Goal: Task Accomplishment & Management: Manage account settings

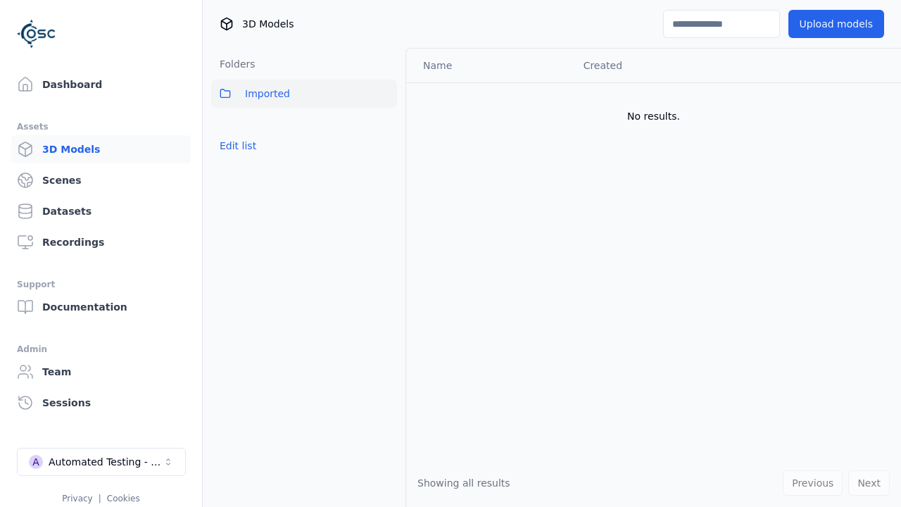
click at [235, 146] on button "Edit list" at bounding box center [237, 145] width 53 height 25
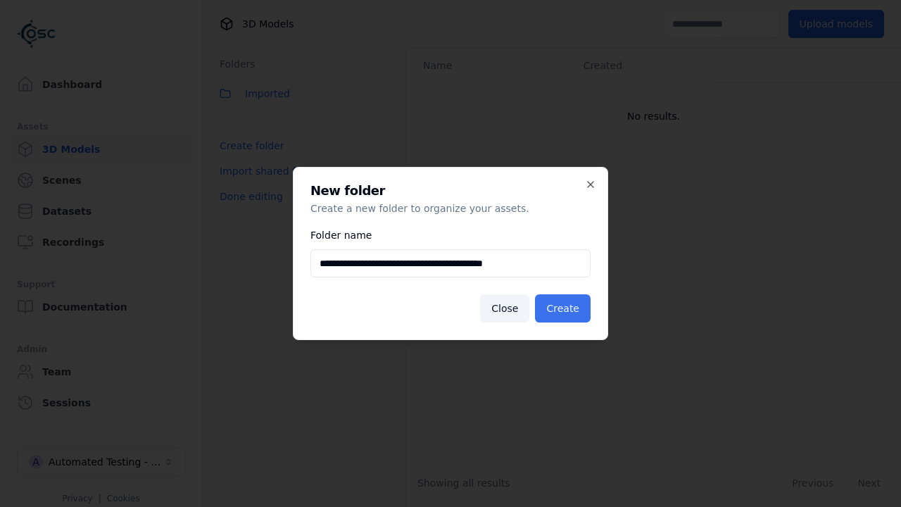
type input "**********"
click at [565, 308] on button "Create" at bounding box center [563, 308] width 56 height 28
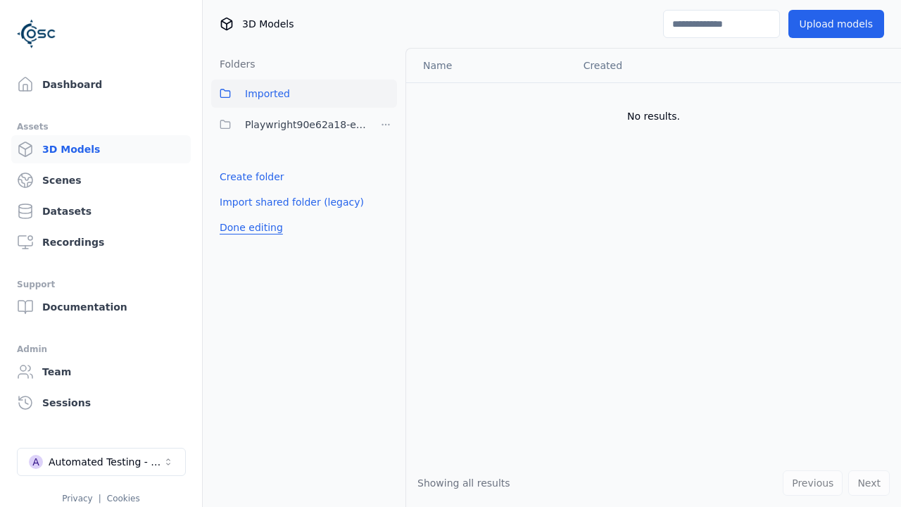
click at [247, 227] on button "Done editing" at bounding box center [251, 227] width 80 height 25
click at [235, 215] on button "Done editing" at bounding box center [251, 227] width 80 height 25
click at [386, 125] on html "Support Dashboard Assets 3D Models Scenes Datasets Recordings Support Documenta…" at bounding box center [450, 253] width 901 height 507
click at [386, 198] on div "Rename" at bounding box center [391, 198] width 94 height 23
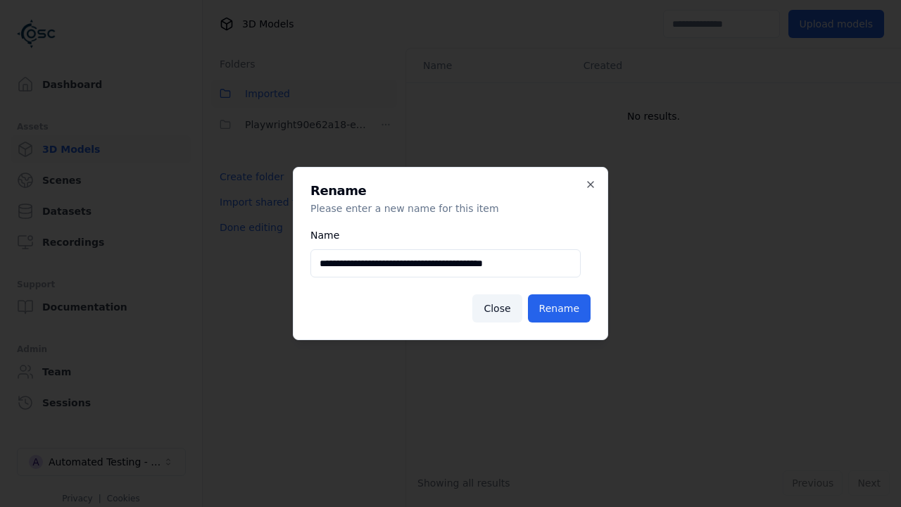
click at [445, 263] on input "**********" at bounding box center [445, 263] width 270 height 28
type input "**********"
click at [562, 308] on button "Rename" at bounding box center [559, 308] width 63 height 28
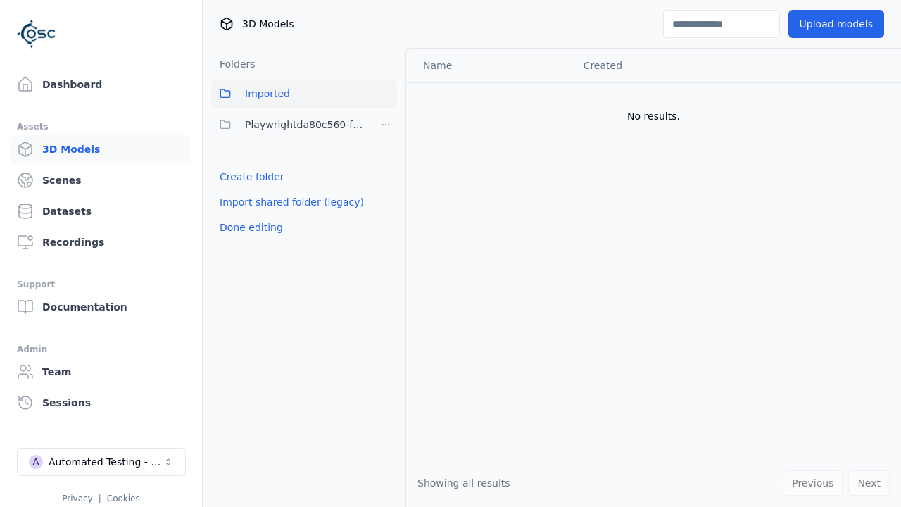
click at [247, 227] on button "Done editing" at bounding box center [251, 227] width 80 height 25
click at [235, 215] on button "Done editing" at bounding box center [251, 227] width 80 height 25
click at [386, 125] on html "Support Dashboard Assets 3D Models Scenes Datasets Recordings Support Documenta…" at bounding box center [450, 253] width 901 height 507
click at [386, 221] on div "Delete" at bounding box center [391, 221] width 94 height 23
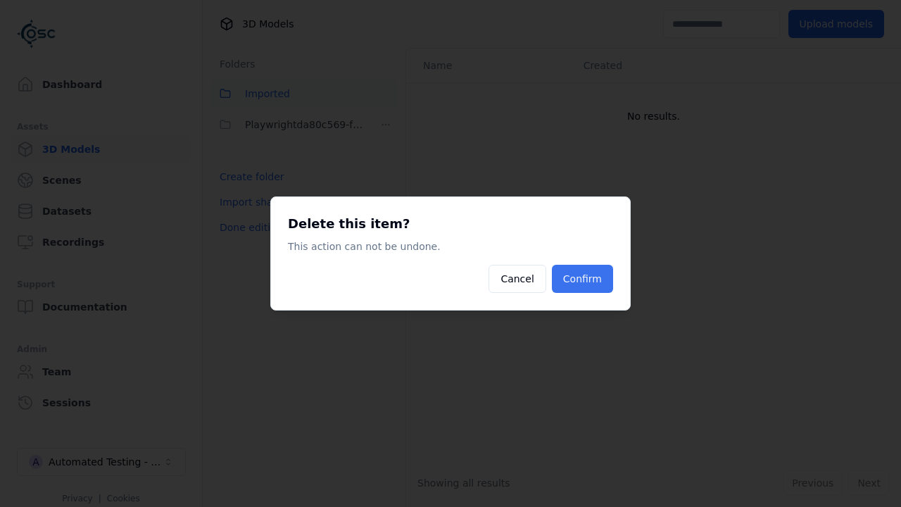
click at [584, 279] on button "Confirm" at bounding box center [582, 279] width 61 height 28
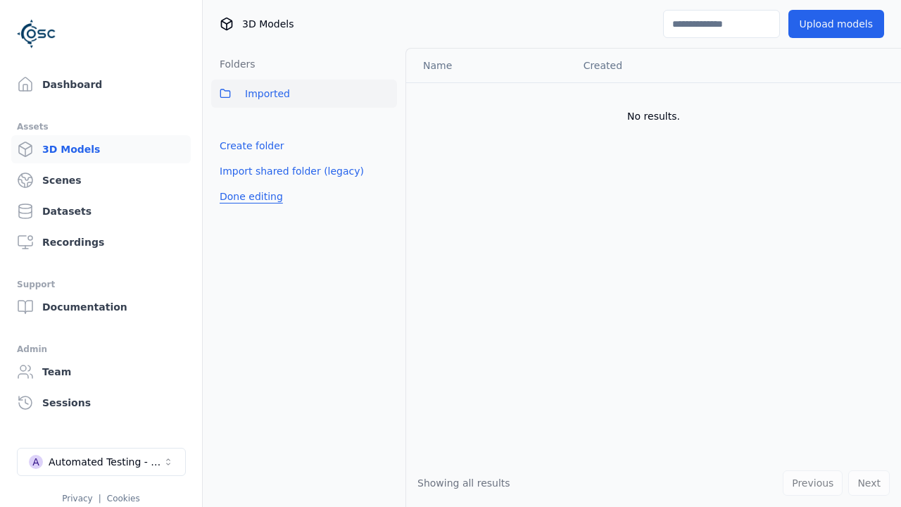
click at [247, 196] on button "Done editing" at bounding box center [251, 196] width 80 height 25
